Goal: Task Accomplishment & Management: Manage account settings

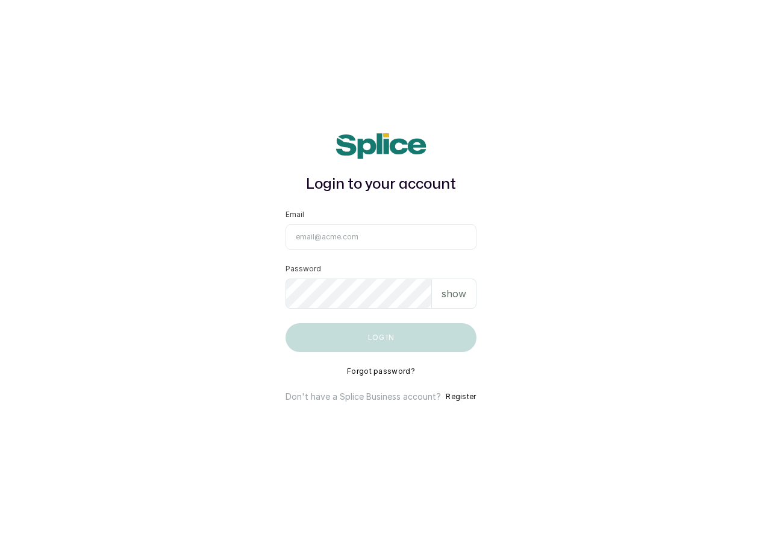
click at [19, 28] on main "Login to your account Email Password show Log in Forgot password? Don't have a …" at bounding box center [381, 268] width 762 height 536
click at [29, 26] on main "Login to your account Email Password show Log in Forgot password? Don't have a …" at bounding box center [381, 268] width 762 height 536
click at [372, 239] on input "Email" at bounding box center [381, 236] width 190 height 25
type input "Hello@moyasalon.com"
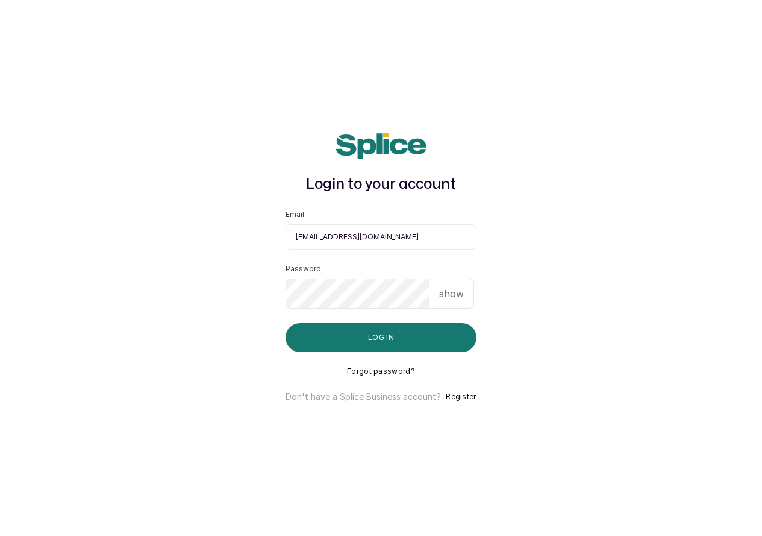
click at [463, 295] on p "show" at bounding box center [451, 293] width 25 height 14
click at [412, 336] on button "Log in" at bounding box center [381, 337] width 190 height 29
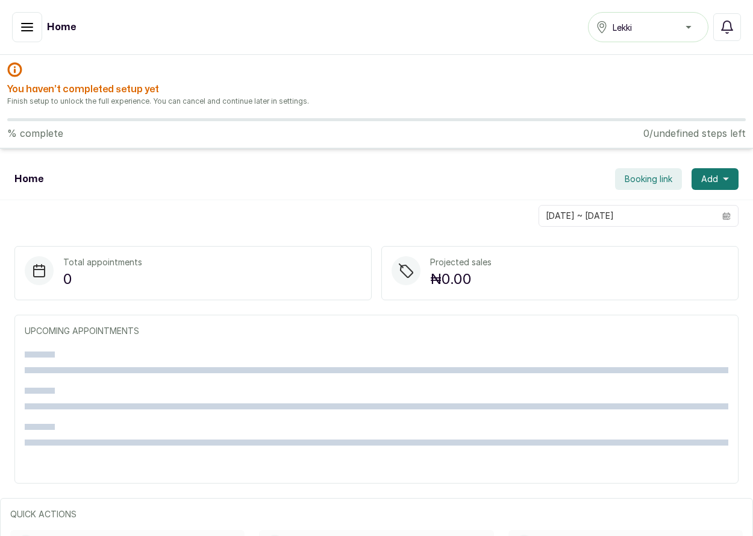
click at [63, 22] on h1 "Home" at bounding box center [61, 27] width 29 height 14
click at [18, 35] on button "button" at bounding box center [27, 27] width 30 height 30
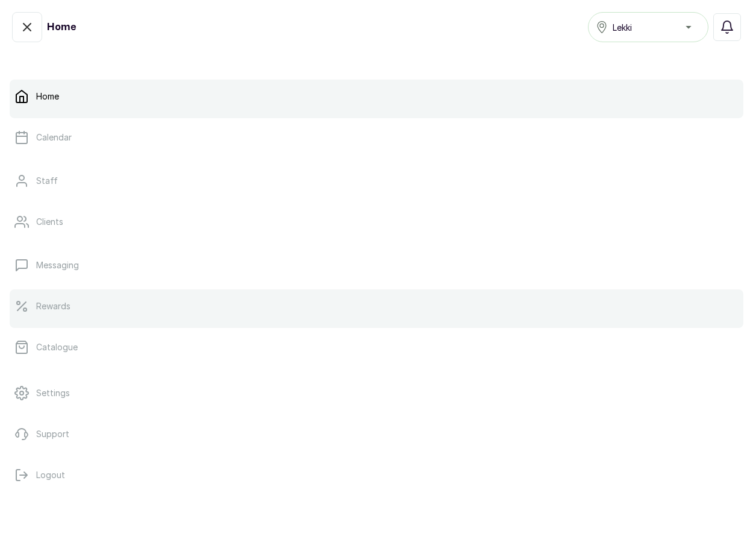
click at [503, 303] on link "Rewards" at bounding box center [377, 306] width 734 height 34
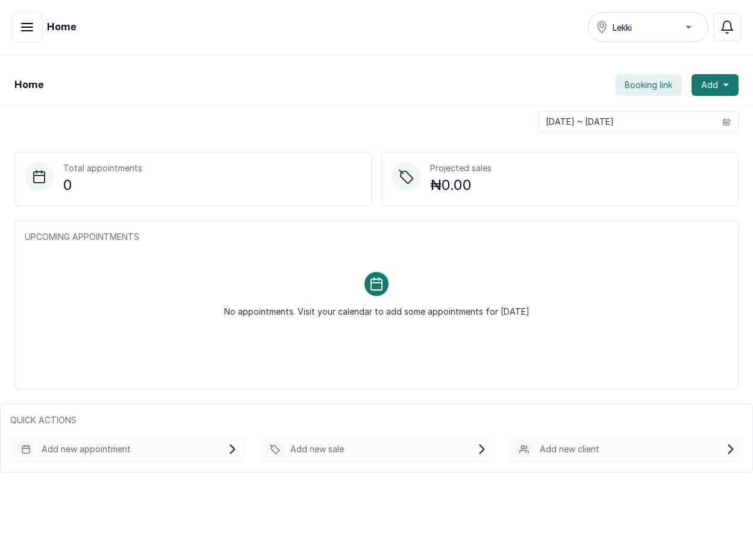
click at [29, 35] on button "button" at bounding box center [27, 27] width 30 height 30
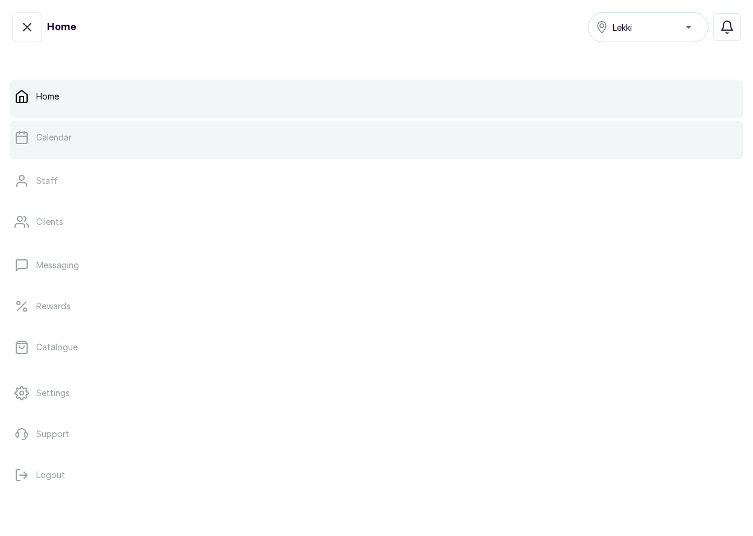
click at [46, 139] on p "Calendar" at bounding box center [54, 137] width 36 height 12
